Goal: Task Accomplishment & Management: Manage account settings

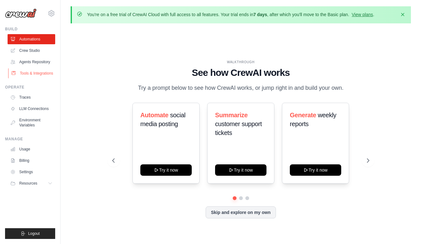
click at [40, 75] on link "Tools & Integrations" at bounding box center [32, 73] width 48 height 10
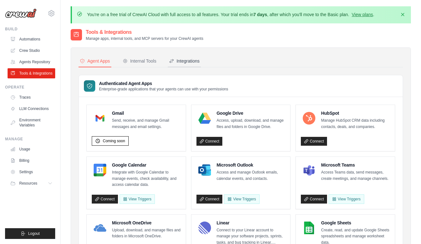
click at [189, 58] on div "Integrations" at bounding box center [184, 61] width 31 height 6
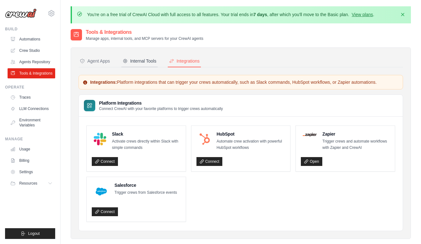
click at [152, 59] on div "Internal Tools" at bounding box center [140, 61] width 34 height 6
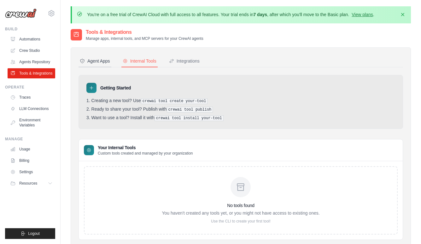
click at [109, 61] on div "Agent Apps" at bounding box center [95, 61] width 30 height 6
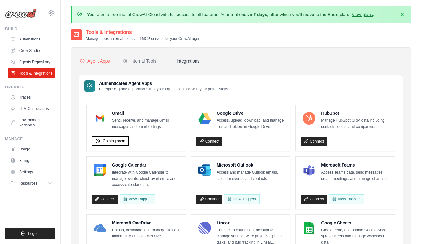
click at [188, 61] on div "Integrations" at bounding box center [184, 61] width 31 height 6
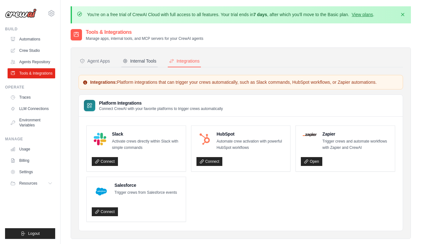
click at [149, 62] on div "Internal Tools" at bounding box center [140, 61] width 34 height 6
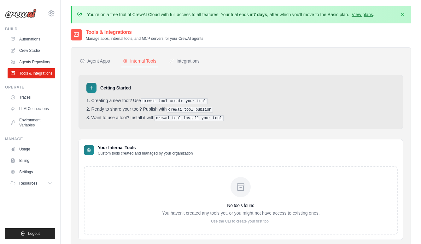
scroll to position [9, 0]
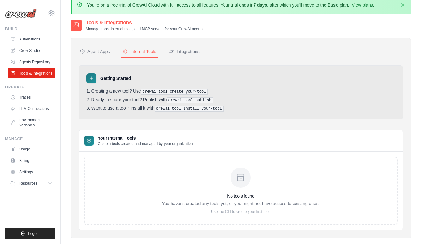
click at [243, 200] on p "You haven't created any tools yet, or you might not have access to existing one…" at bounding box center [241, 203] width 158 height 6
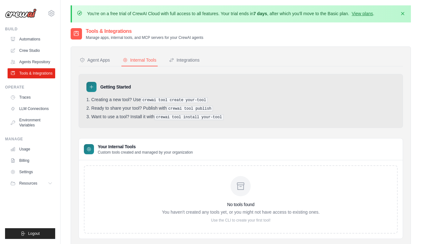
scroll to position [0, 0]
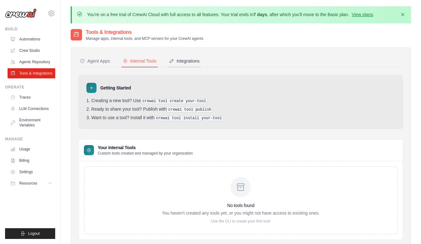
click at [197, 63] on div "Integrations" at bounding box center [184, 61] width 31 height 6
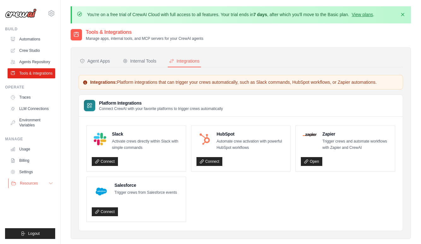
click at [46, 188] on button "Resources" at bounding box center [32, 183] width 48 height 10
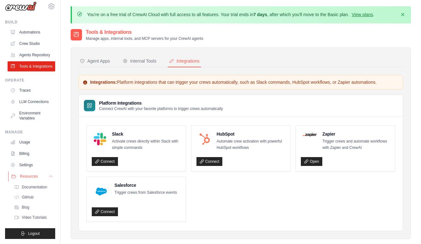
scroll to position [27, 0]
click at [149, 63] on div "Internal Tools" at bounding box center [140, 61] width 34 height 6
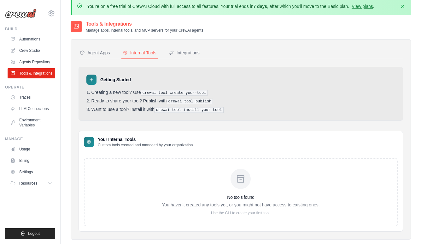
scroll to position [18, 0]
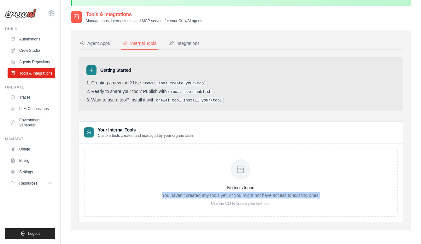
drag, startPoint x: 161, startPoint y: 197, endPoint x: 325, endPoint y: 194, distance: 163.8
click at [325, 194] on div "No tools found You haven't created any tools yet, or you might not have access …" at bounding box center [241, 182] width 314 height 68
click at [39, 183] on button "Resources" at bounding box center [32, 183] width 48 height 10
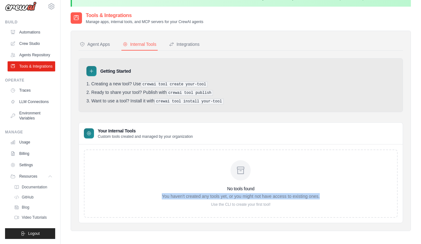
scroll to position [16, 0]
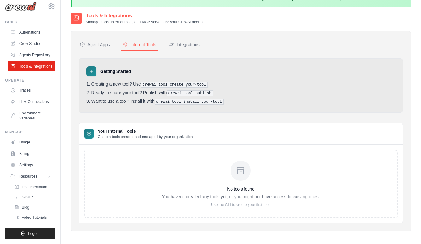
click at [200, 177] on div "No tools found You haven't created any tools yet, or you might not have access …" at bounding box center [241, 183] width 158 height 47
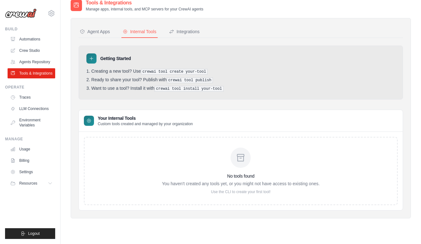
scroll to position [34, 0]
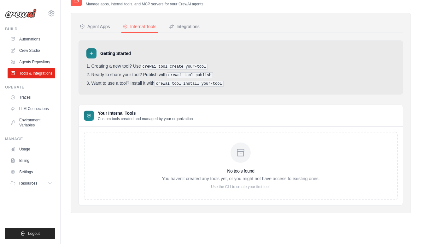
click at [211, 184] on p "Use the CLI to create your first tool!" at bounding box center [241, 186] width 158 height 5
drag, startPoint x: 209, startPoint y: 186, endPoint x: 294, endPoint y: 192, distance: 84.8
click at [294, 192] on div "No tools found You haven't created any tools yet, or you might not have access …" at bounding box center [241, 166] width 314 height 68
click at [26, 41] on link "Automations" at bounding box center [32, 39] width 48 height 10
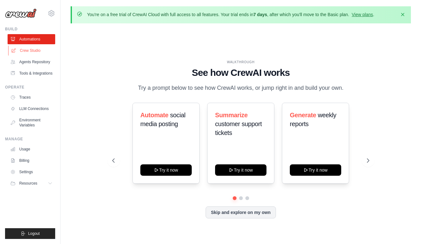
click at [39, 52] on link "Crew Studio" at bounding box center [32, 50] width 48 height 10
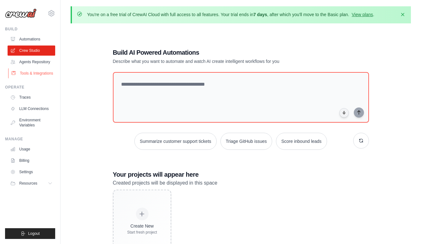
click at [40, 73] on link "Tools & Integrations" at bounding box center [32, 73] width 48 height 10
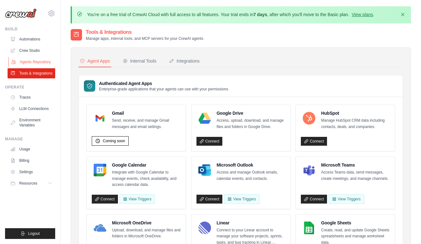
click at [24, 59] on link "Agents Repository" at bounding box center [32, 62] width 48 height 10
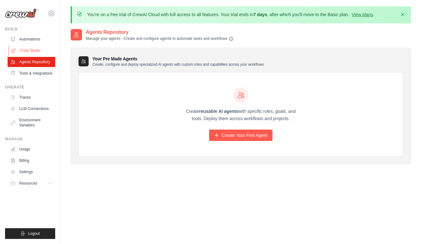
click at [44, 50] on link "Crew Studio" at bounding box center [32, 50] width 48 height 10
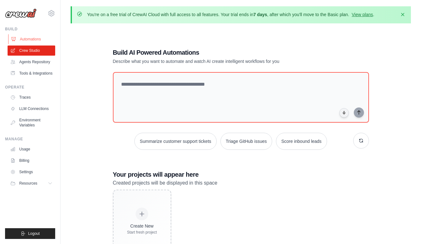
click at [26, 39] on link "Automations" at bounding box center [32, 39] width 48 height 10
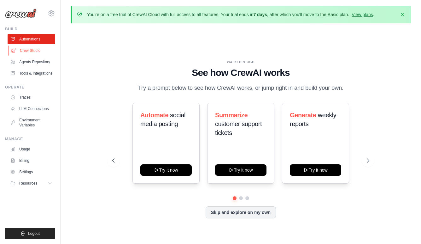
click at [28, 48] on link "Crew Studio" at bounding box center [32, 50] width 48 height 10
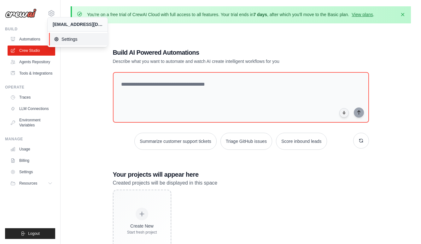
click at [62, 39] on span "Settings" at bounding box center [79, 39] width 50 height 6
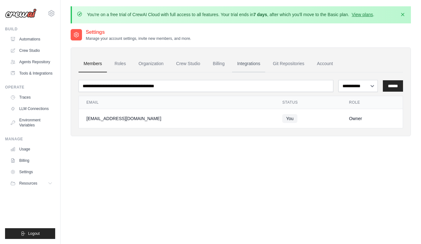
click at [252, 64] on link "Integrations" at bounding box center [248, 63] width 33 height 17
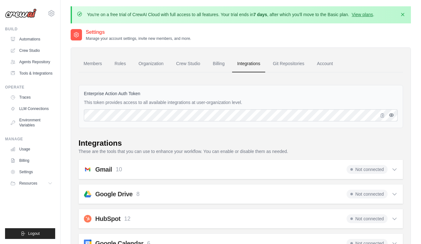
click at [392, 116] on icon "button" at bounding box center [391, 114] width 5 height 5
